Goal: Check status

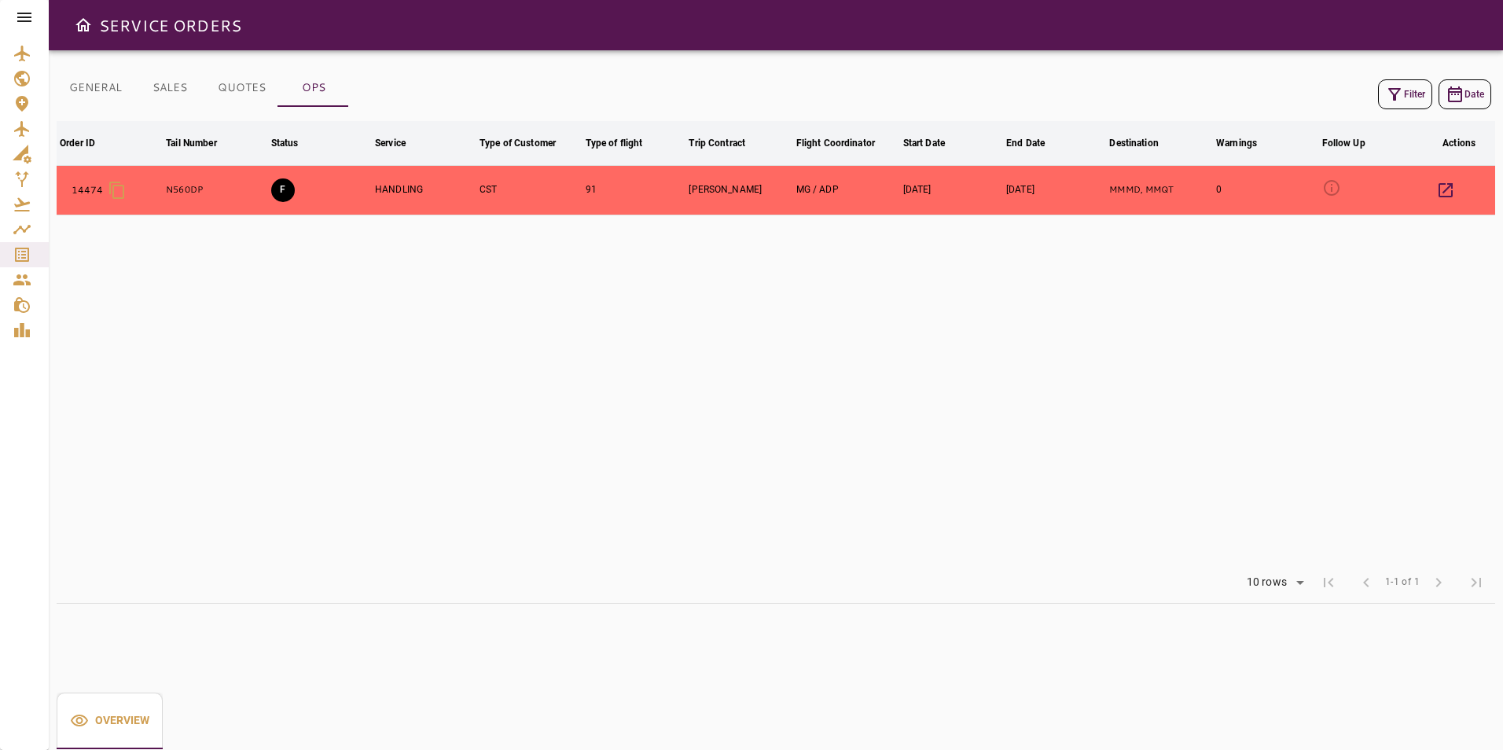
click at [26, 20] on icon at bounding box center [24, 17] width 19 height 19
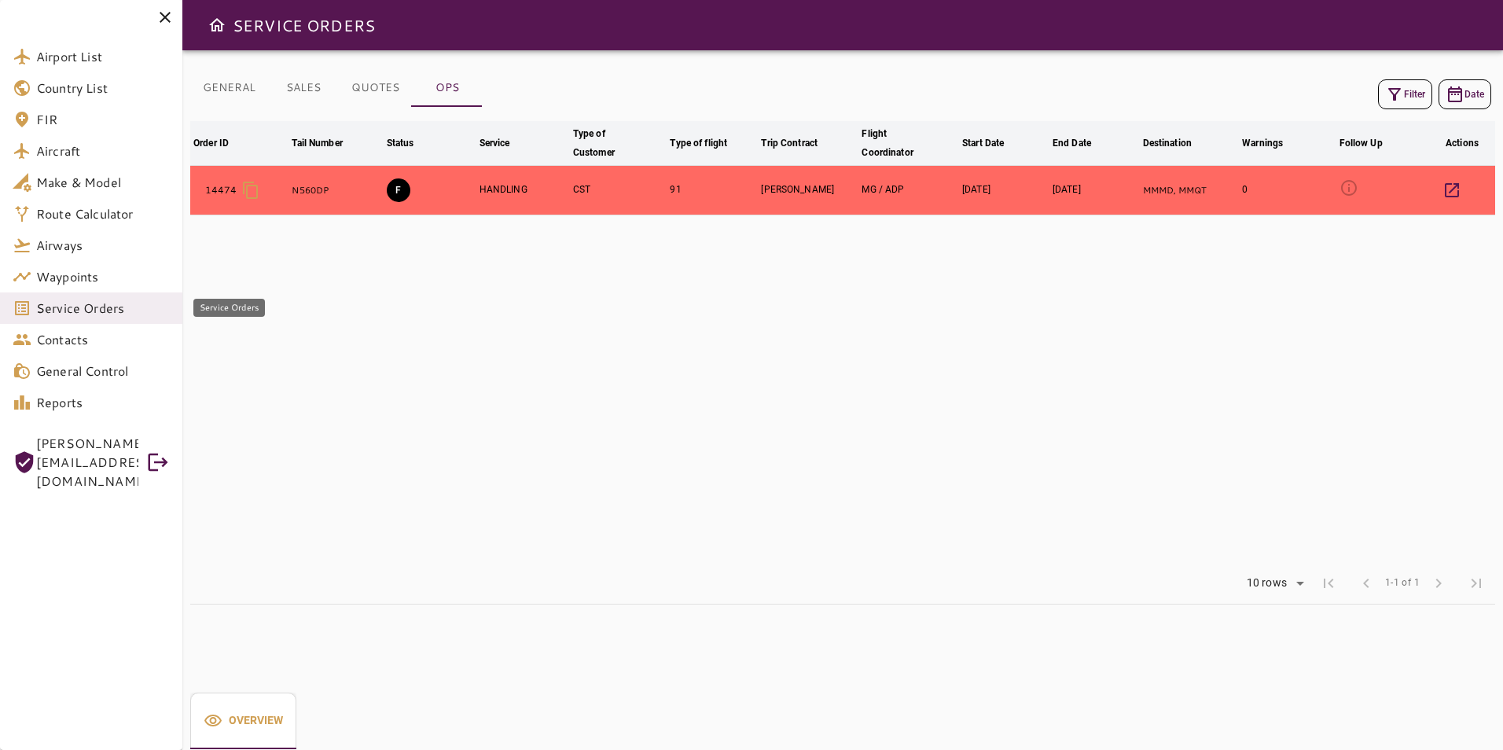
click at [107, 305] on span "Service Orders" at bounding box center [103, 308] width 134 height 19
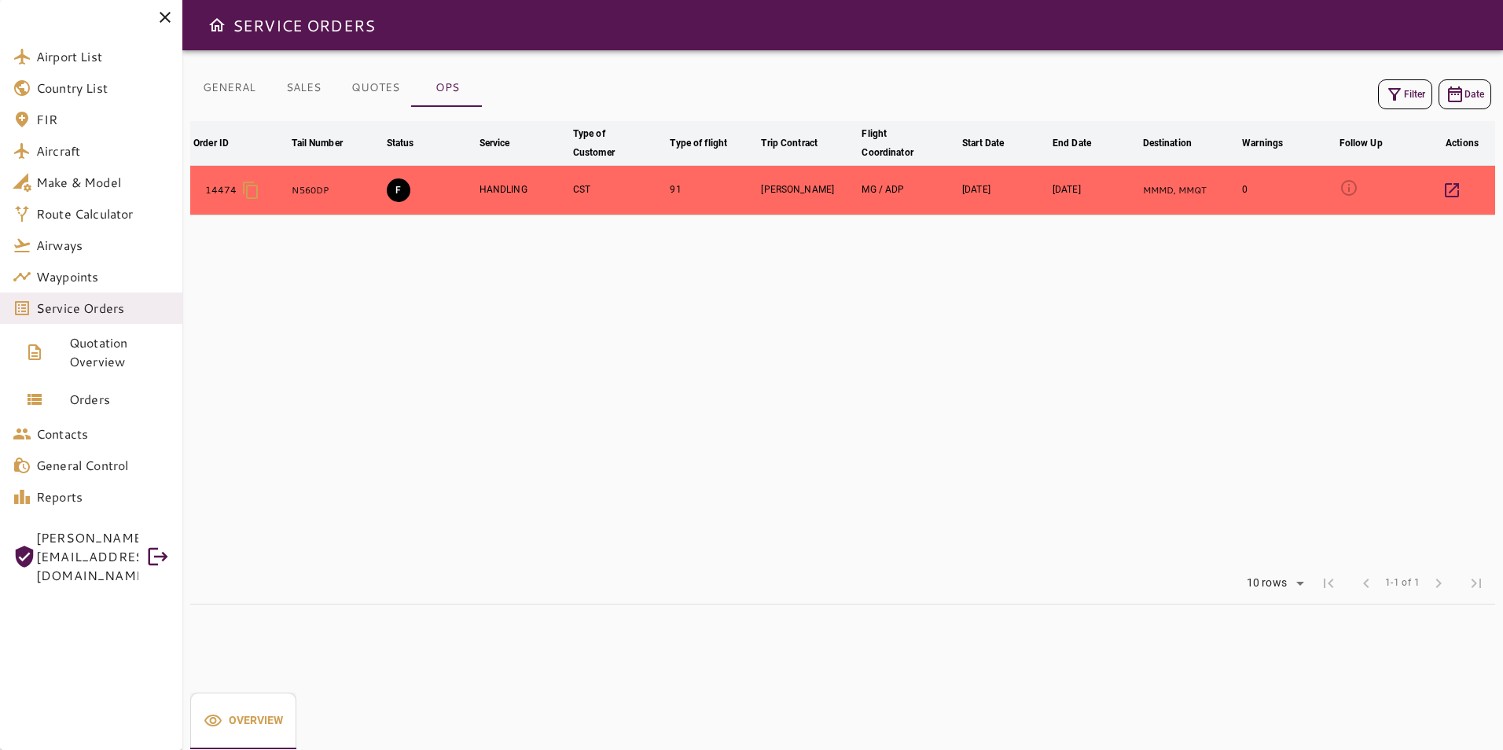
click at [1397, 92] on icon "button" at bounding box center [1394, 94] width 13 height 13
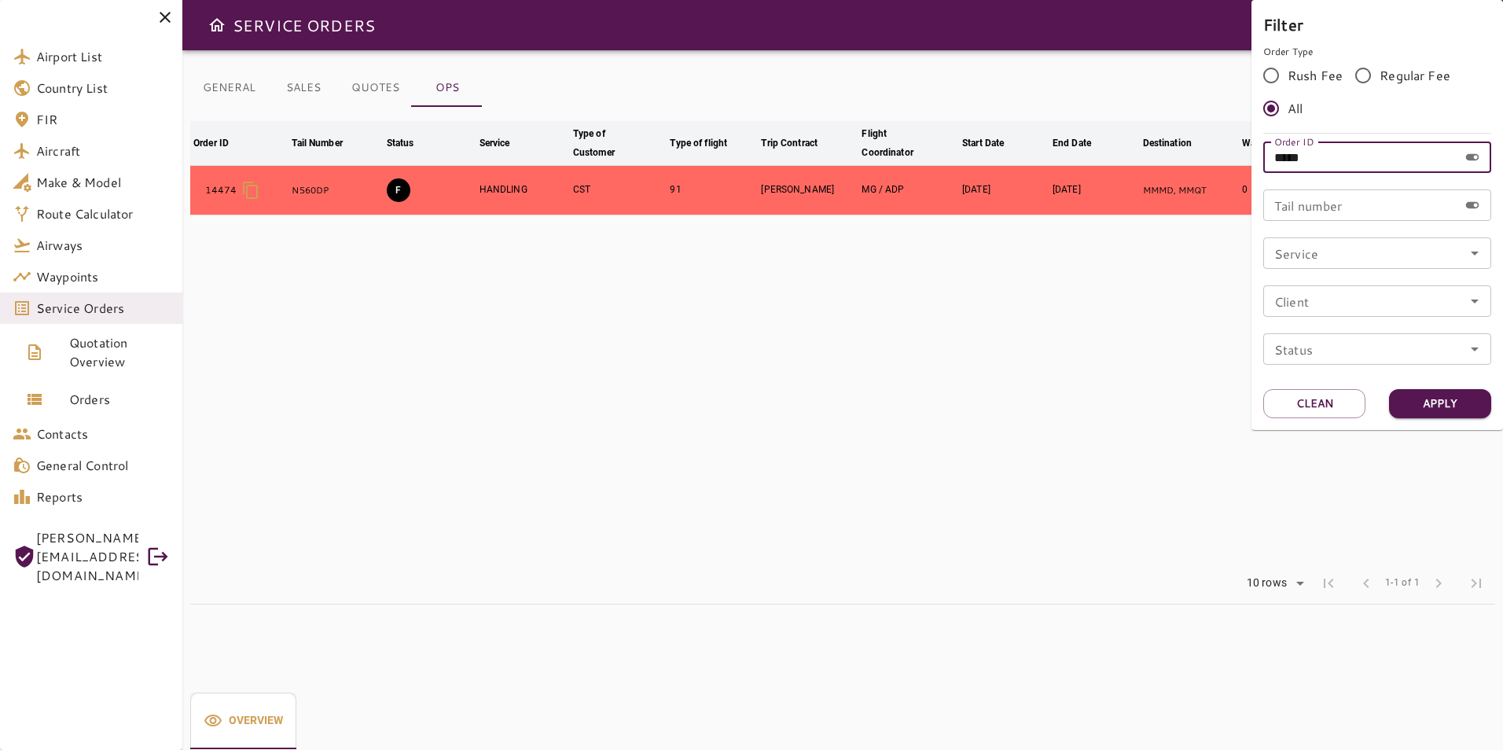
drag, startPoint x: 1325, startPoint y: 163, endPoint x: 1292, endPoint y: 156, distance: 32.8
click at [1292, 156] on input "*****" at bounding box center [1360, 156] width 195 height 31
type input "*****"
click at [1440, 403] on button "Apply" at bounding box center [1440, 403] width 102 height 29
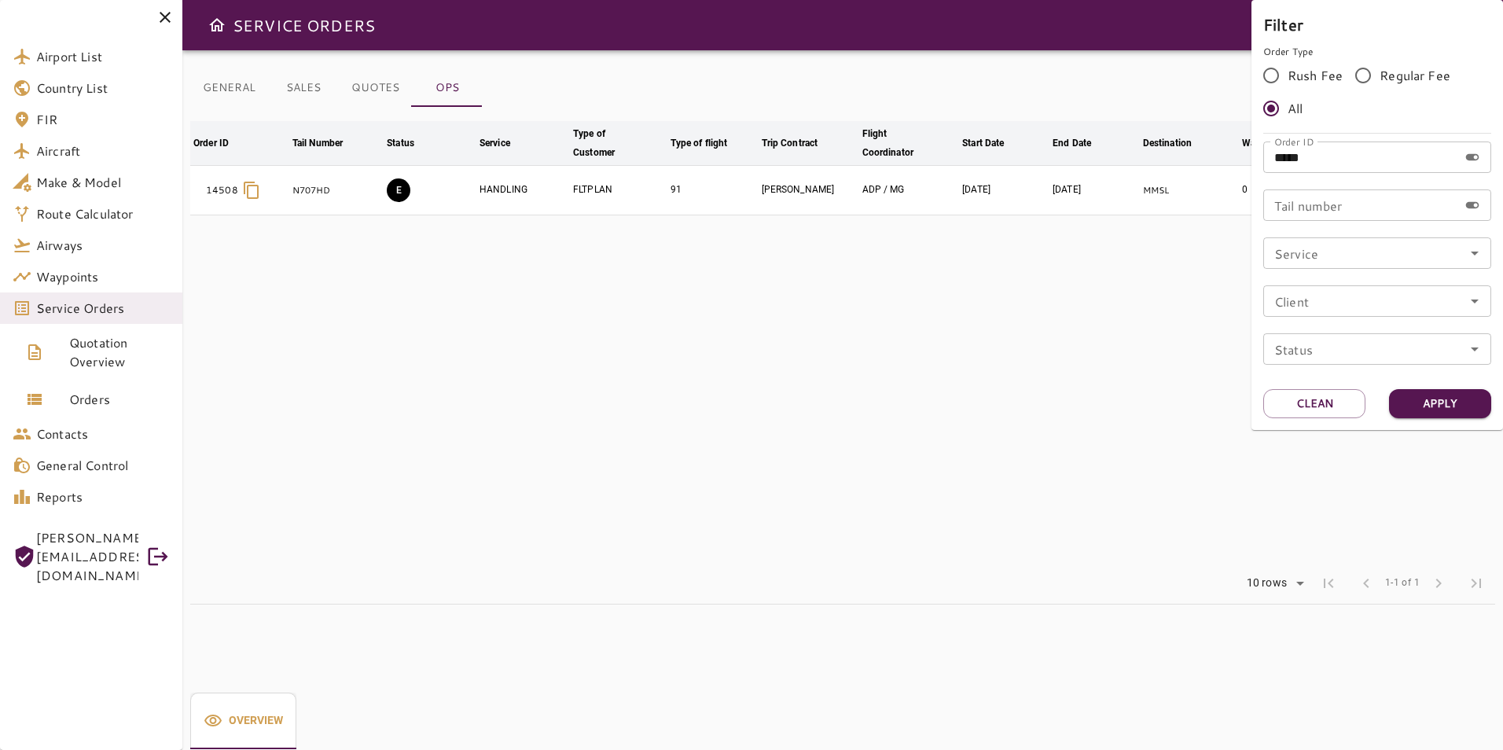
click at [995, 452] on div at bounding box center [751, 375] width 1503 height 750
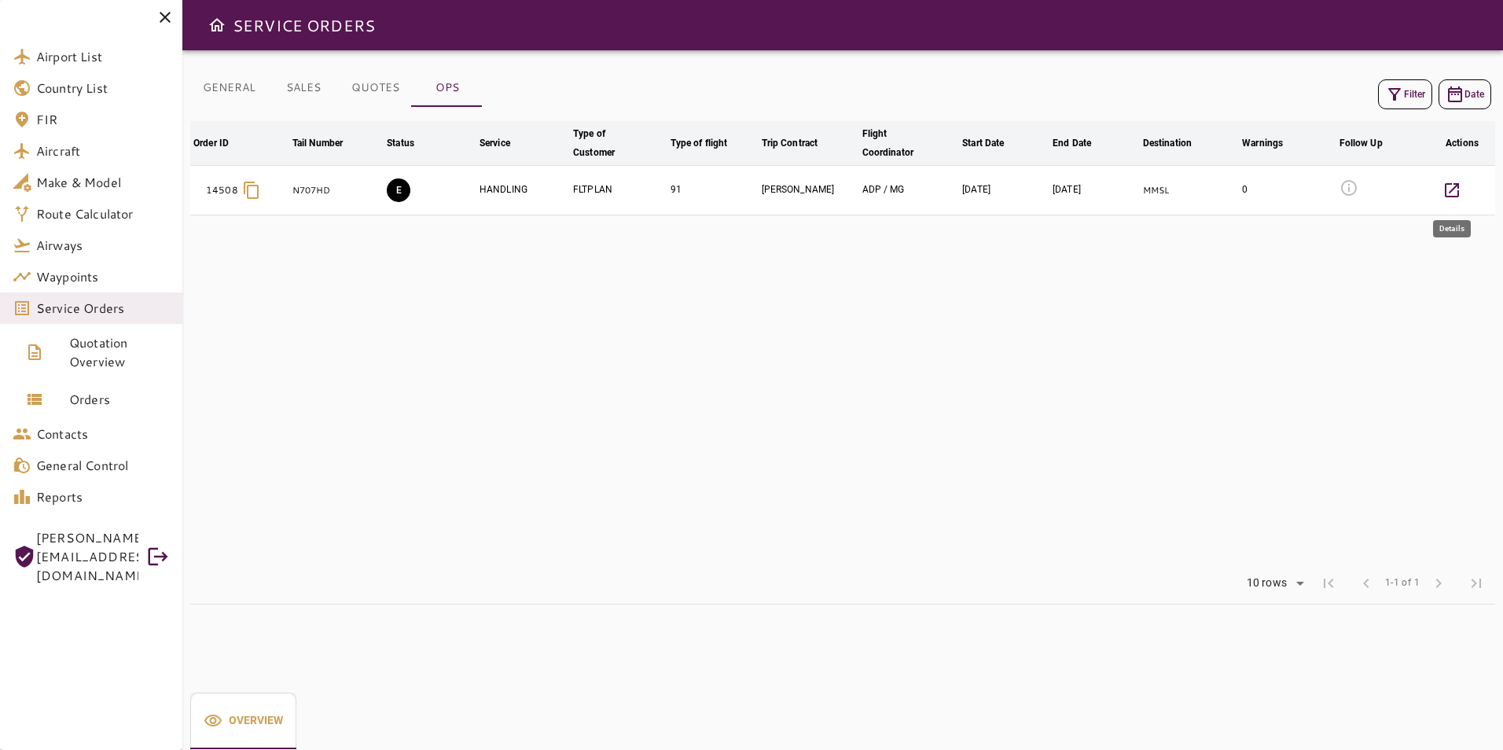
click at [1442, 190] on icon "button" at bounding box center [1451, 190] width 19 height 19
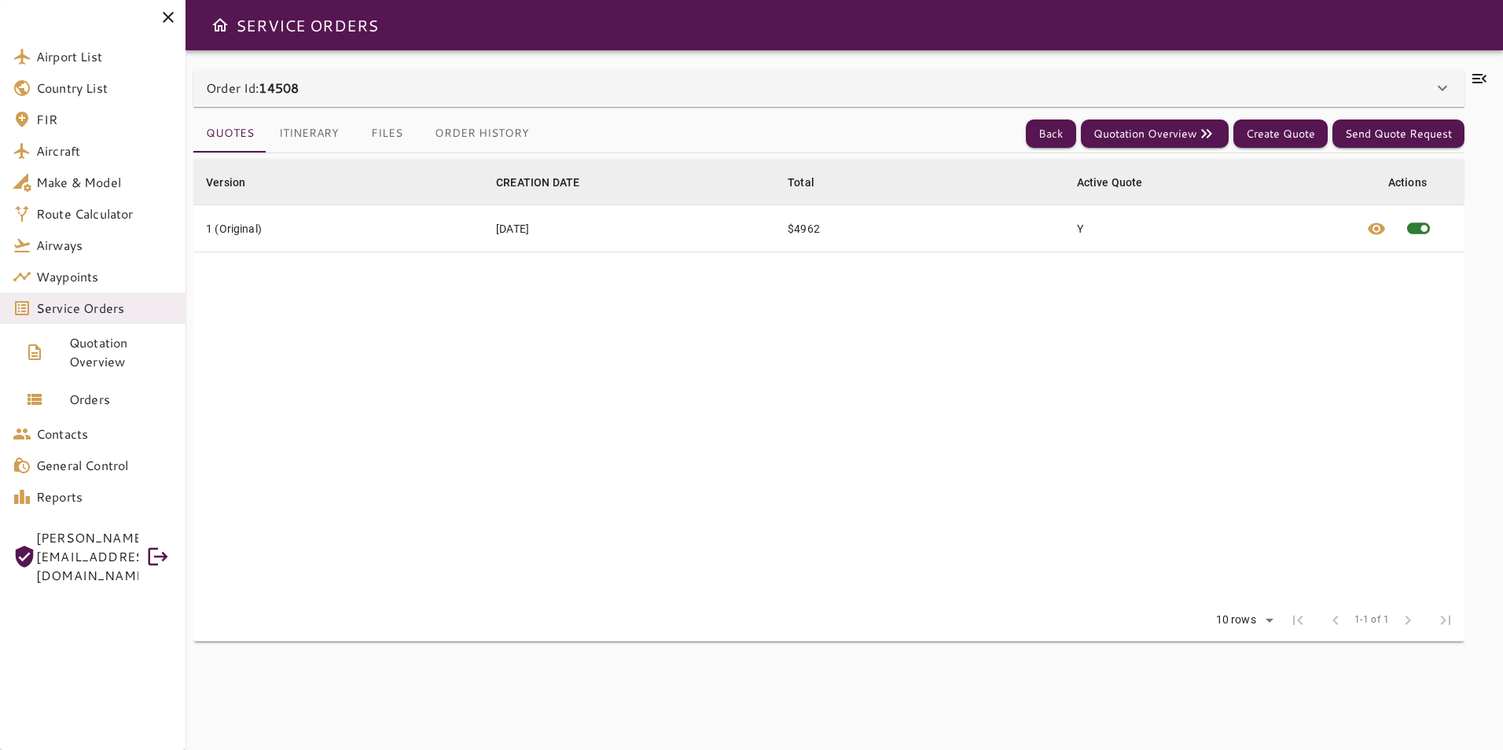
click at [1483, 79] on icon at bounding box center [1479, 78] width 14 height 9
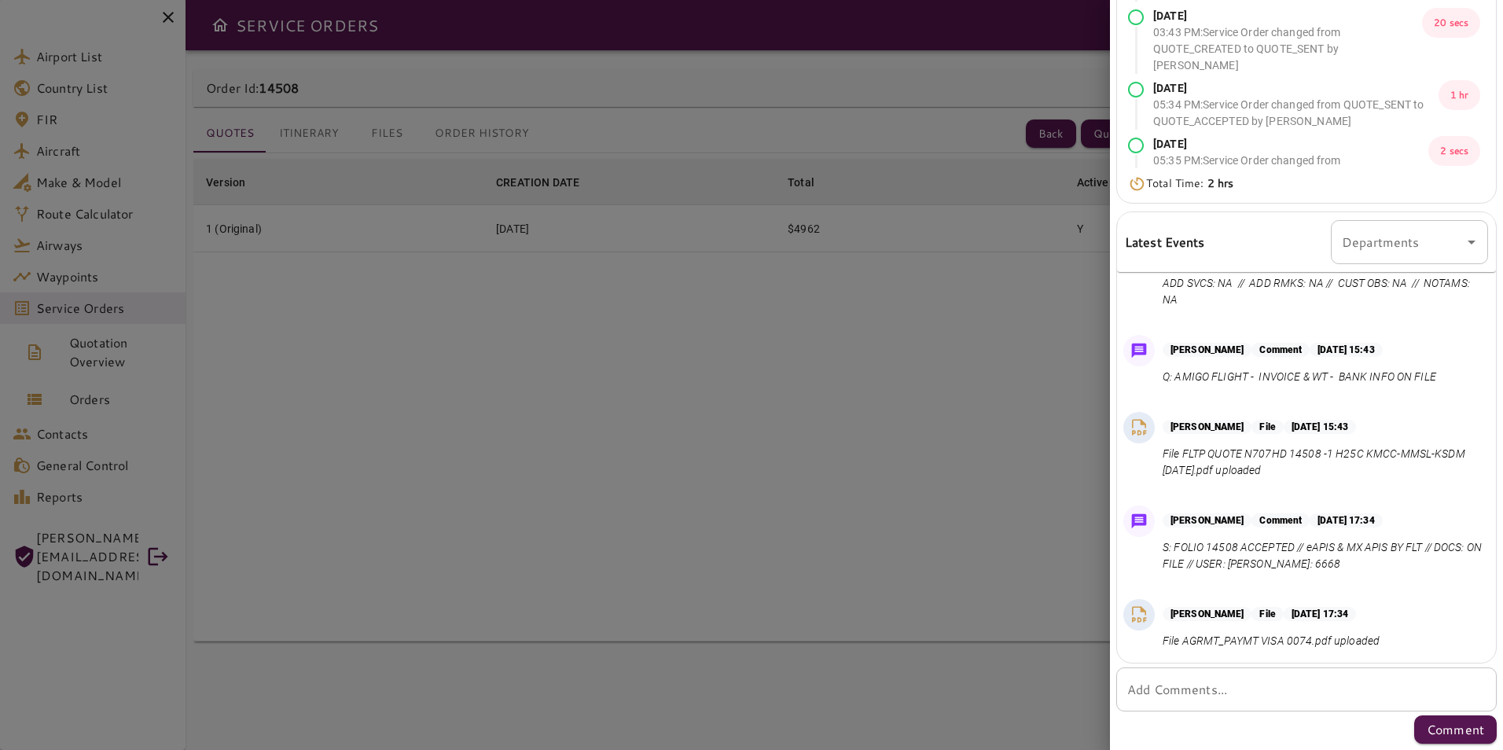
scroll to position [229, 0]
click at [815, 487] on div at bounding box center [751, 375] width 1503 height 750
